Goal: Transaction & Acquisition: Purchase product/service

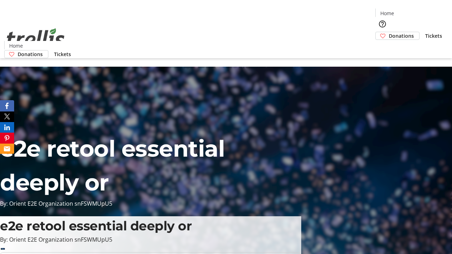
click at [389, 32] on span "Donations" at bounding box center [401, 35] width 25 height 7
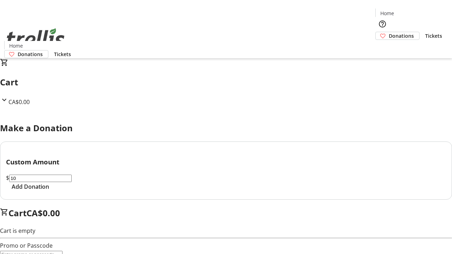
click at [49, 191] on span "Add Donation" at bounding box center [30, 187] width 37 height 8
select select "CA"
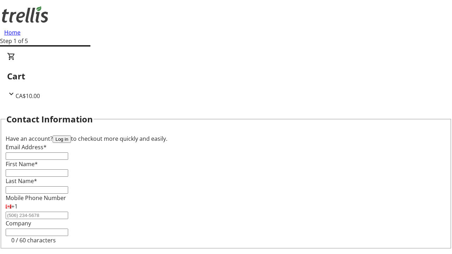
click at [71, 136] on button "Log in" at bounding box center [62, 139] width 18 height 7
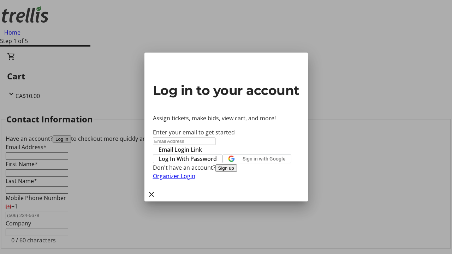
click at [217, 155] on span "Log In With Password" at bounding box center [188, 159] width 58 height 8
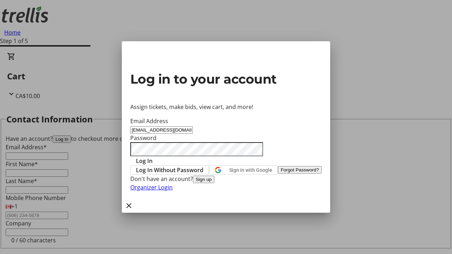
click at [153, 157] on span "Log In" at bounding box center [144, 161] width 17 height 8
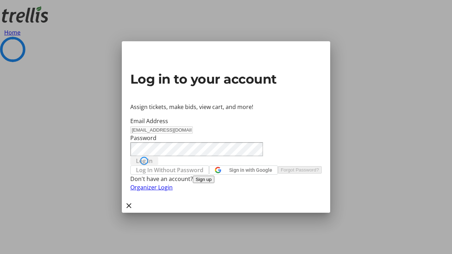
select select "CA"
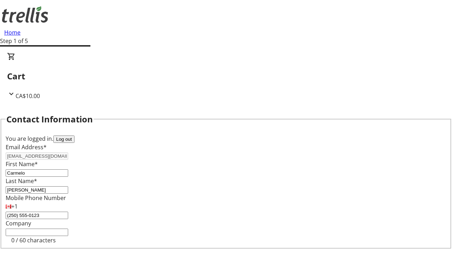
type input "[STREET_ADDRESS][PERSON_NAME]"
type input "Kelowna"
select select "BC"
type input "Kelowna"
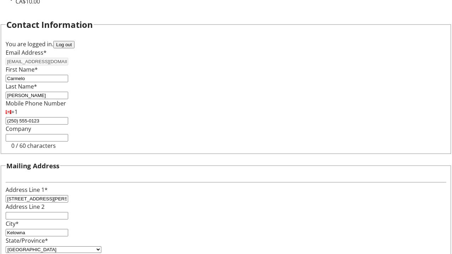
type input "V1Y 0C2"
